Goal: Navigation & Orientation: Find specific page/section

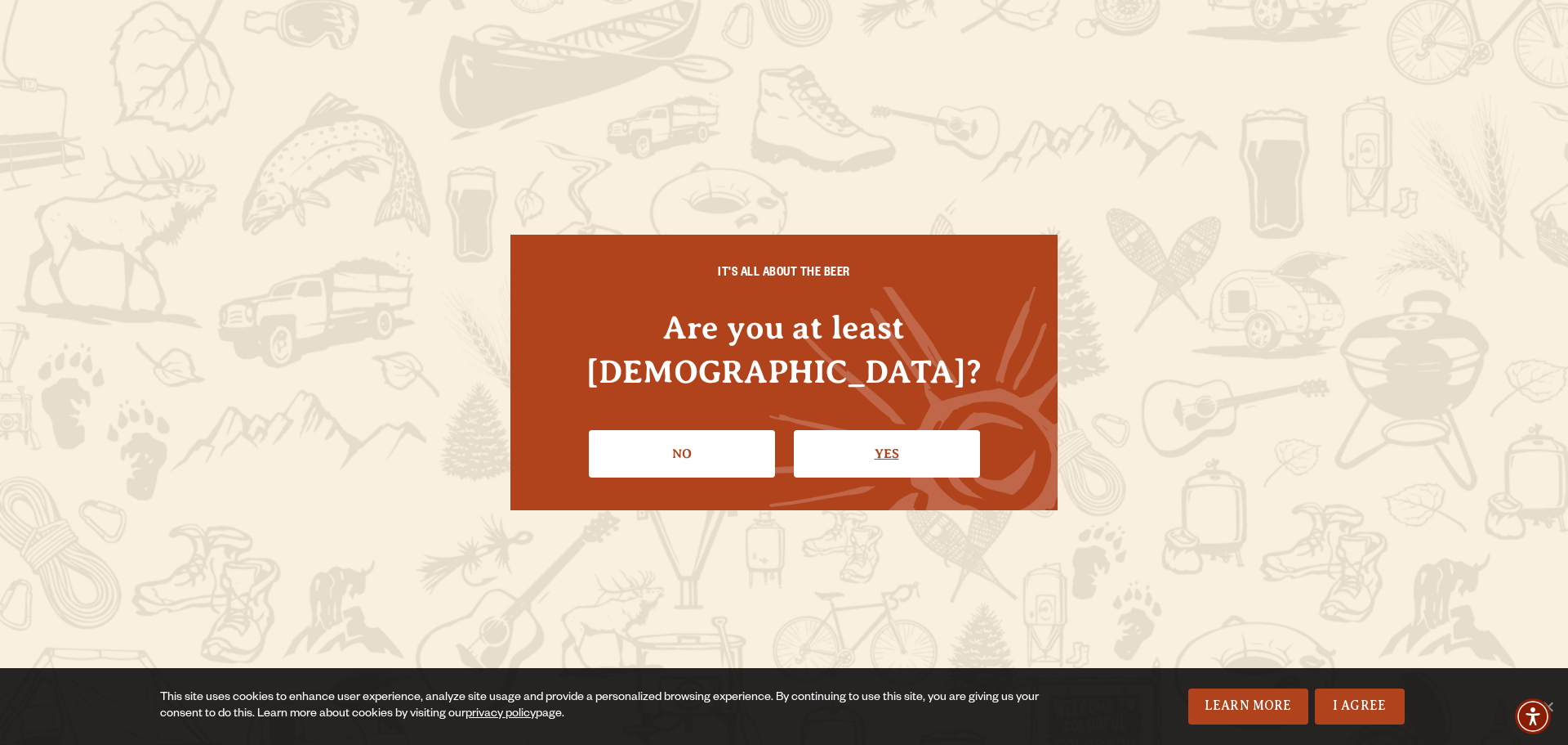
drag, startPoint x: 909, startPoint y: 420, endPoint x: 911, endPoint y: 430, distance: 10.2
click at [911, 430] on link "Yes" at bounding box center [887, 453] width 186 height 47
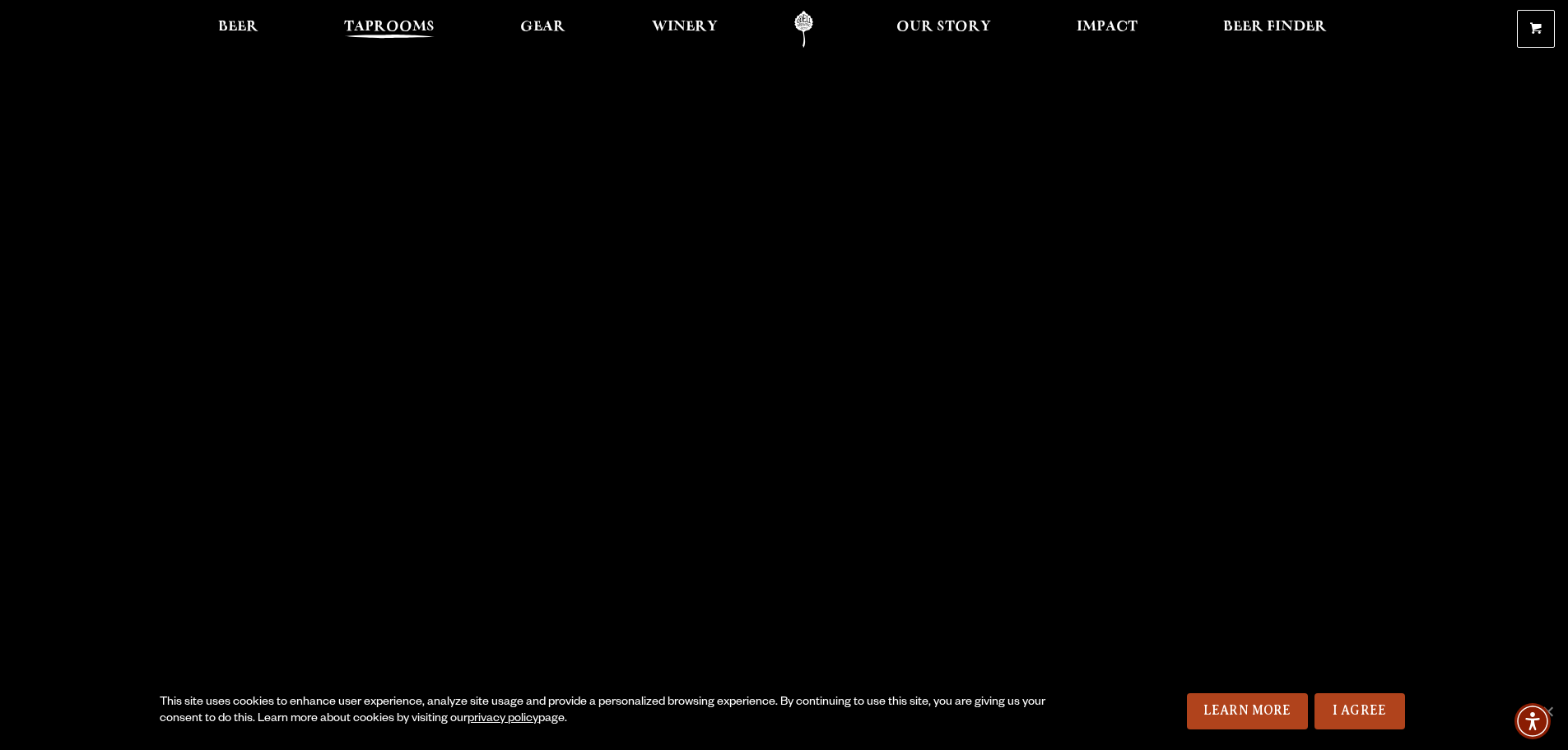
click at [361, 25] on span "Taprooms" at bounding box center [389, 27] width 91 height 13
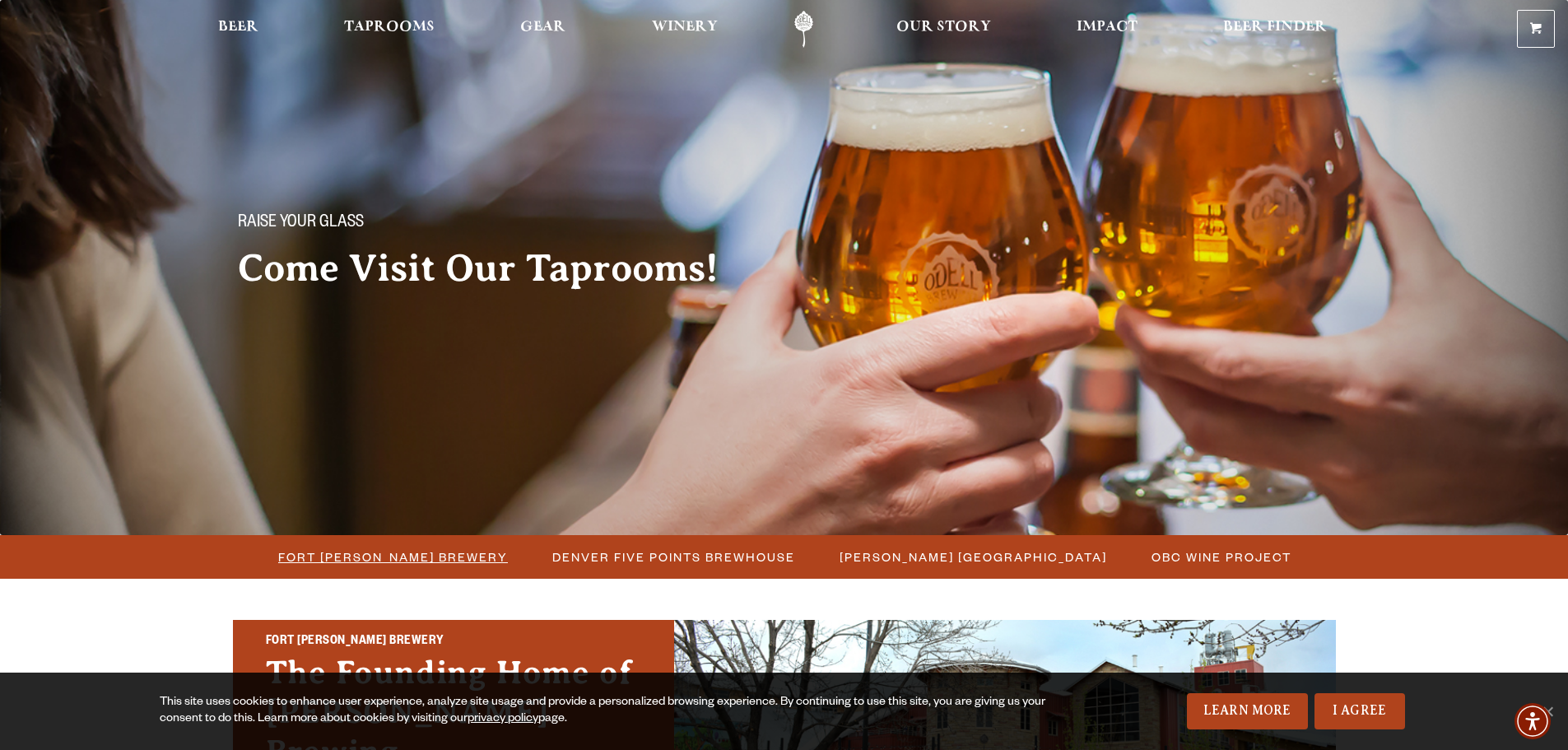
click at [414, 559] on span "Fort [PERSON_NAME] Brewery" at bounding box center [393, 556] width 229 height 24
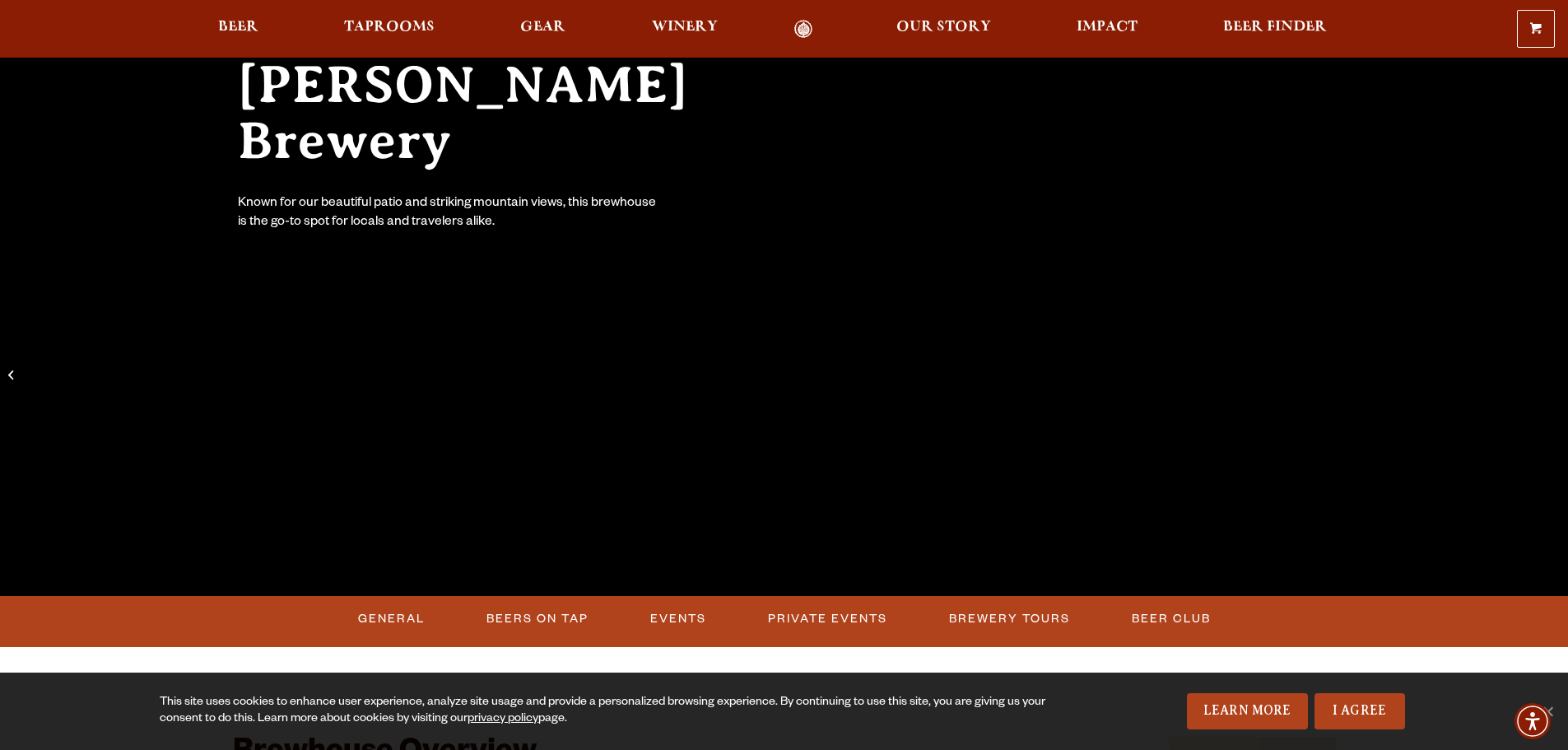
scroll to position [330, 0]
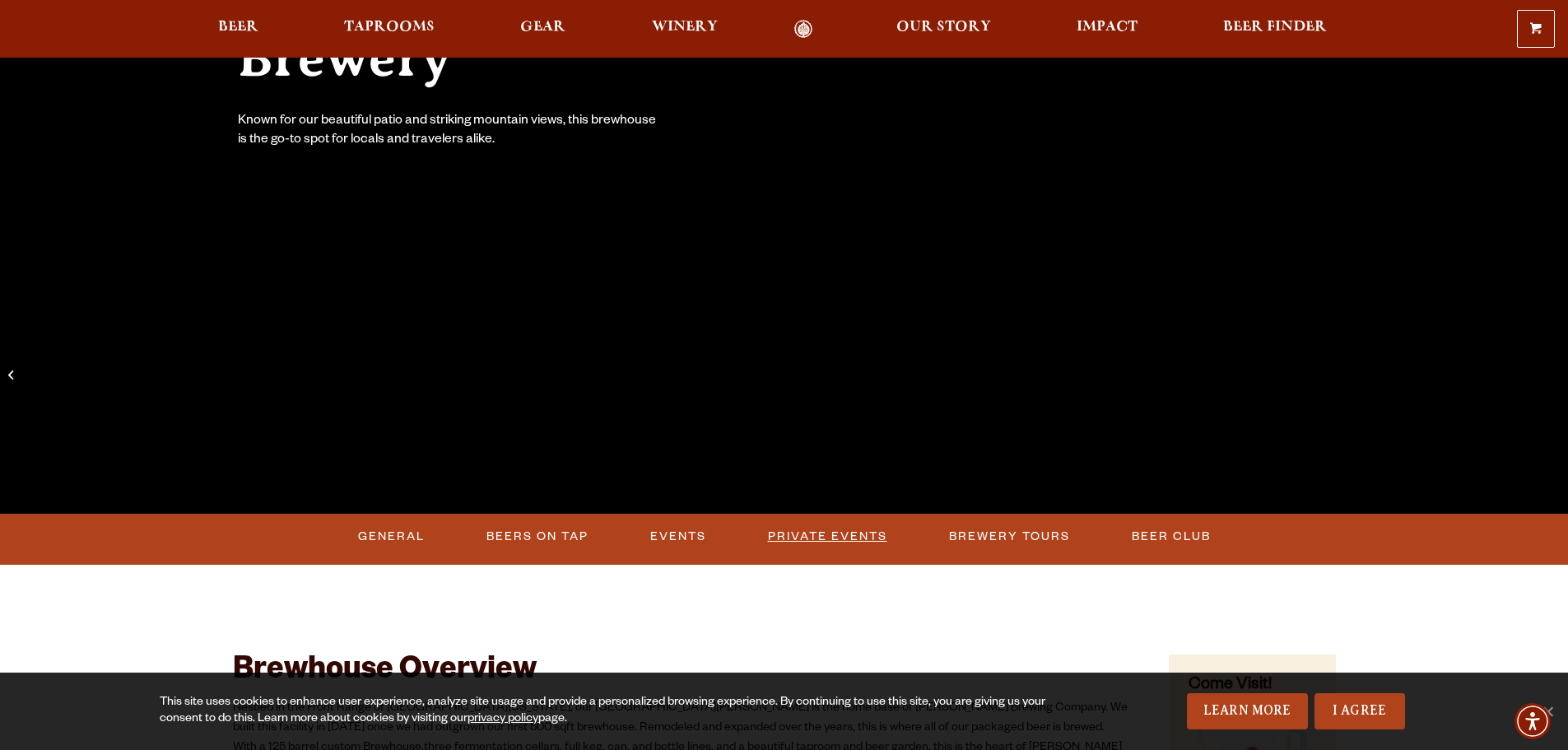
click at [812, 532] on link "Private Events" at bounding box center [828, 537] width 133 height 38
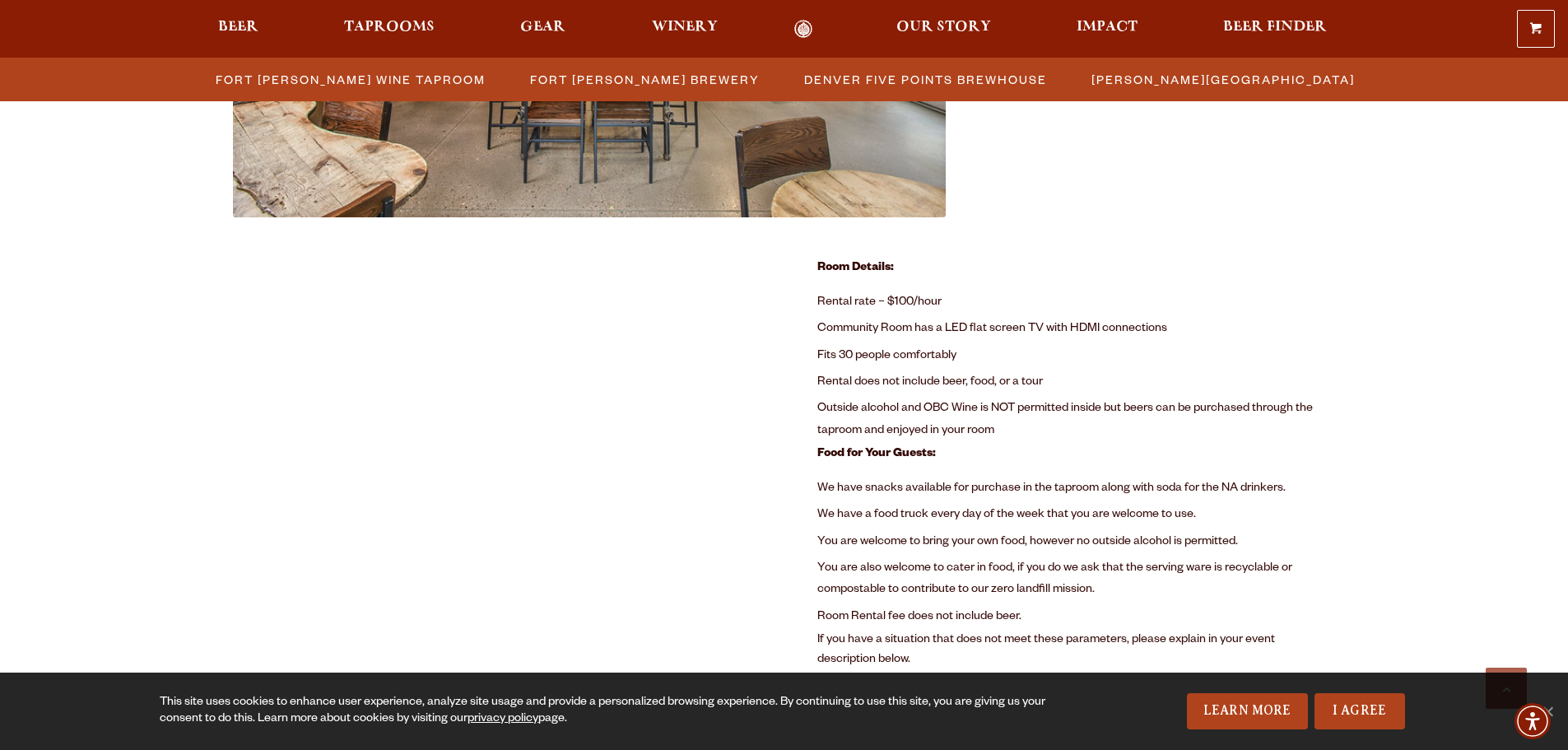
scroll to position [1045, 0]
